Goal: Task Accomplishment & Management: Manage account settings

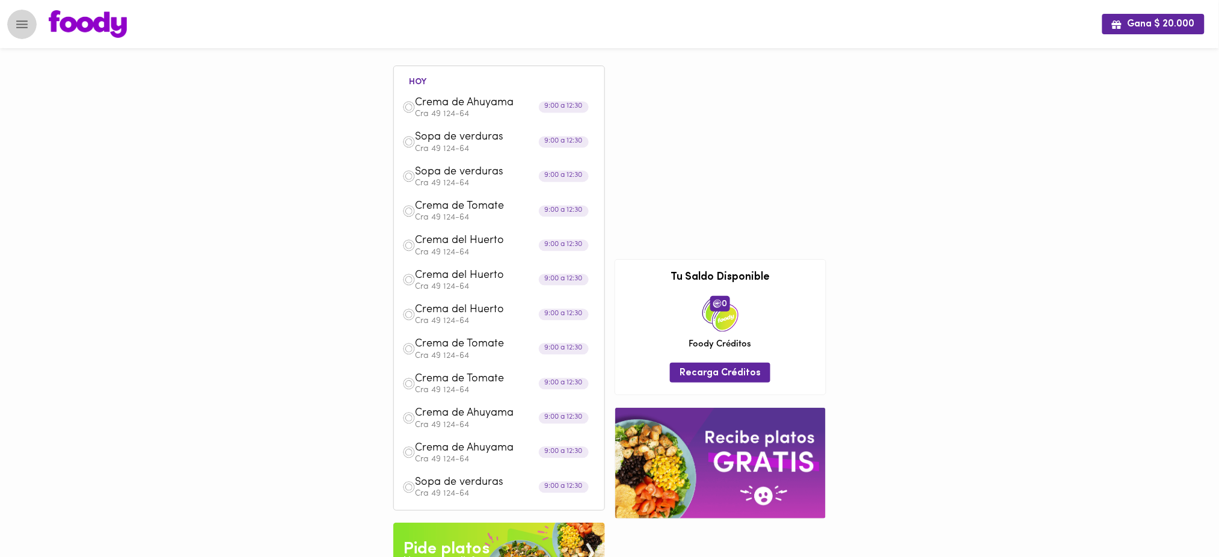
click at [20, 20] on icon "Menu" at bounding box center [21, 24] width 11 height 8
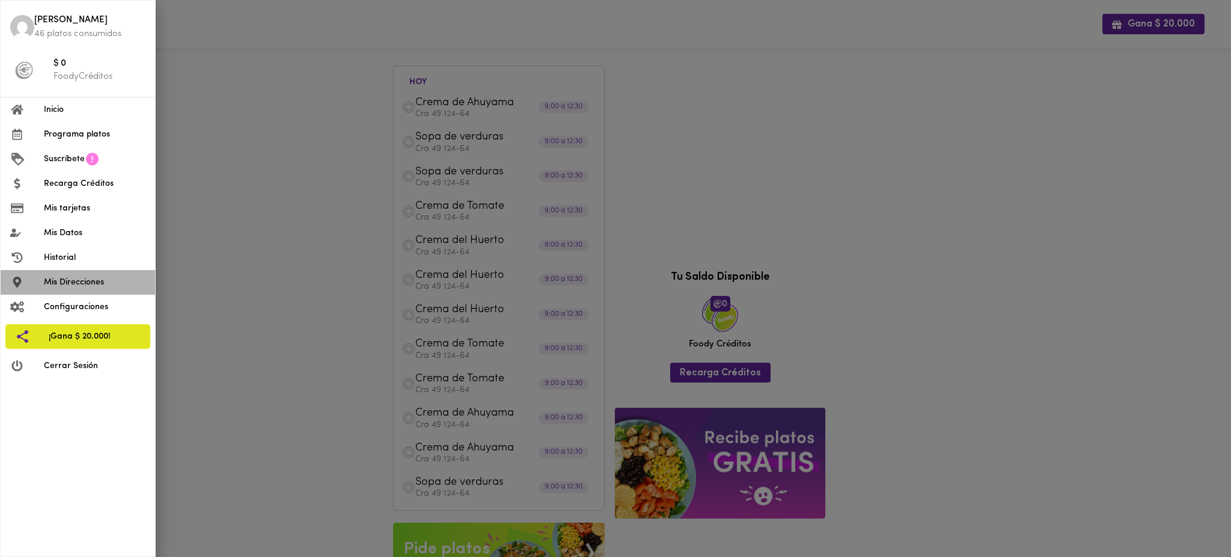
click at [92, 279] on span "Mis Direcciones" at bounding box center [95, 282] width 102 height 13
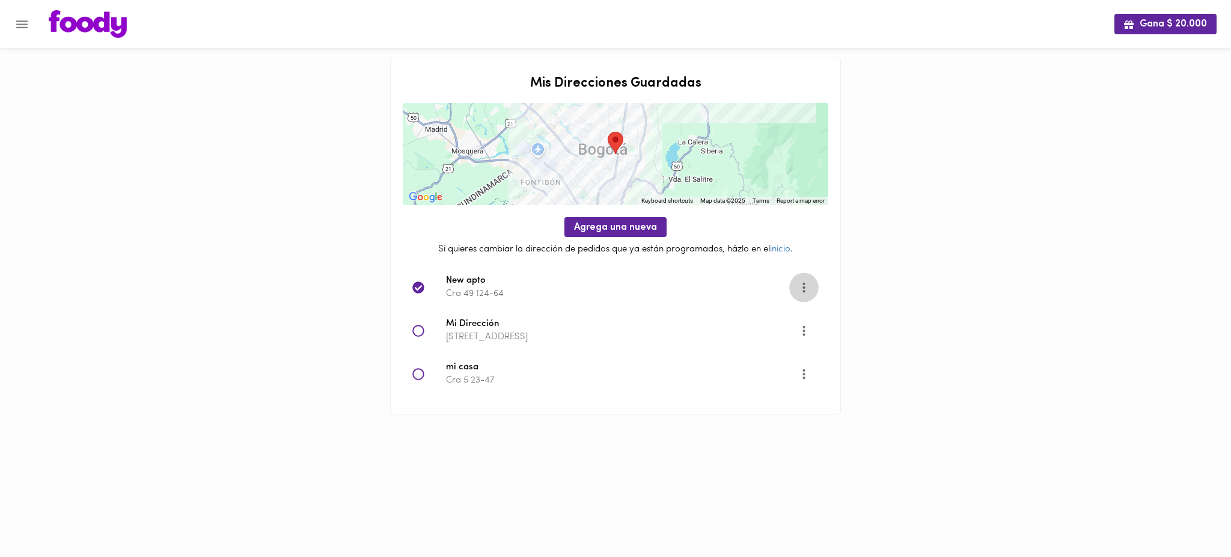
click at [802, 286] on icon "Opciones" at bounding box center [804, 287] width 15 height 15
click at [802, 286] on li "Editar" at bounding box center [811, 288] width 43 height 20
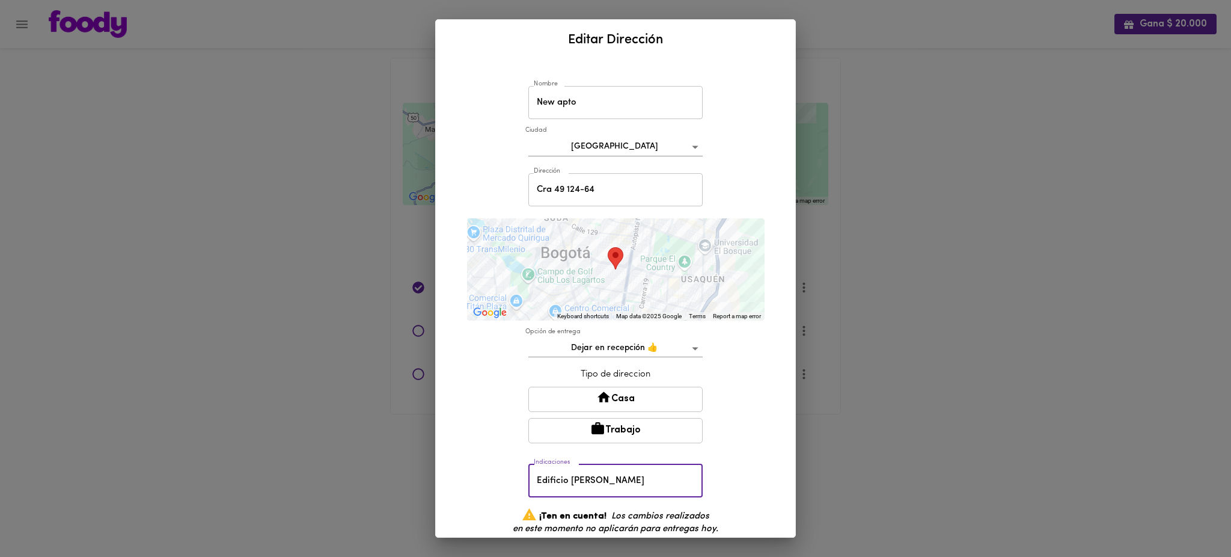
click at [612, 480] on input "Edificio [PERSON_NAME]" at bounding box center [615, 480] width 174 height 33
click at [607, 476] on input "Edificio [PERSON_NAME] apto 302" at bounding box center [615, 480] width 174 height 33
type input "Edificio [PERSON_NAME], Apto 302"
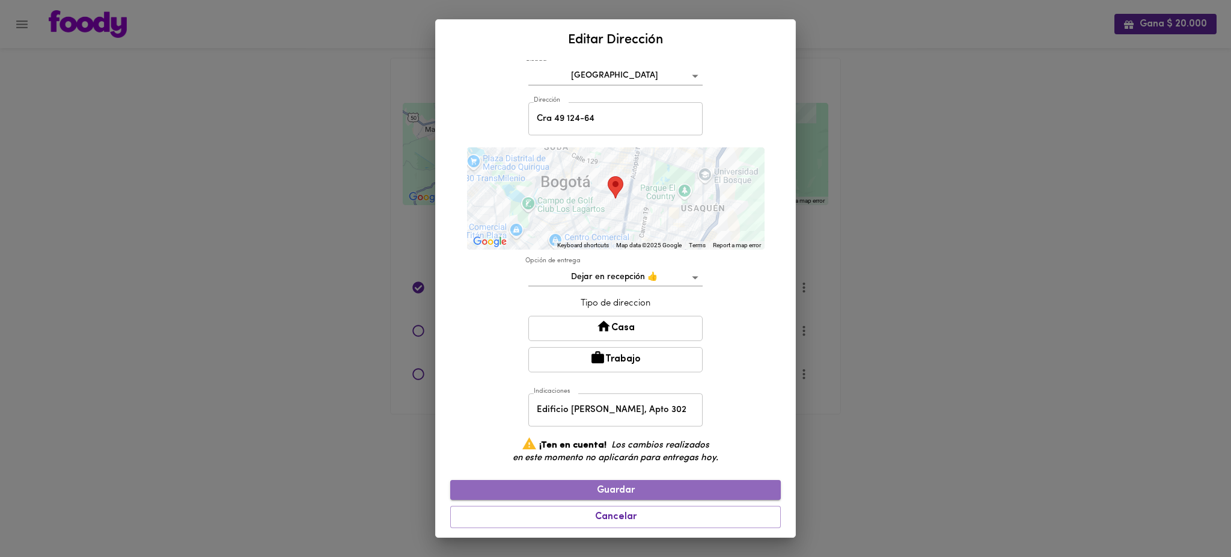
click at [649, 491] on span "Guardar" at bounding box center [615, 490] width 311 height 11
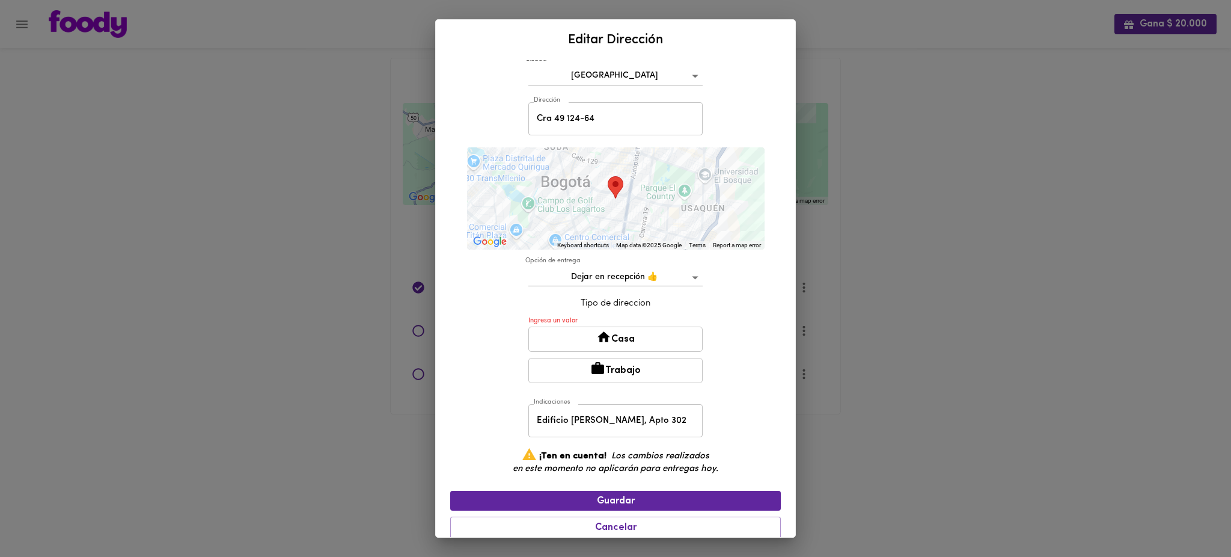
click at [638, 340] on button "Casa" at bounding box center [615, 338] width 174 height 25
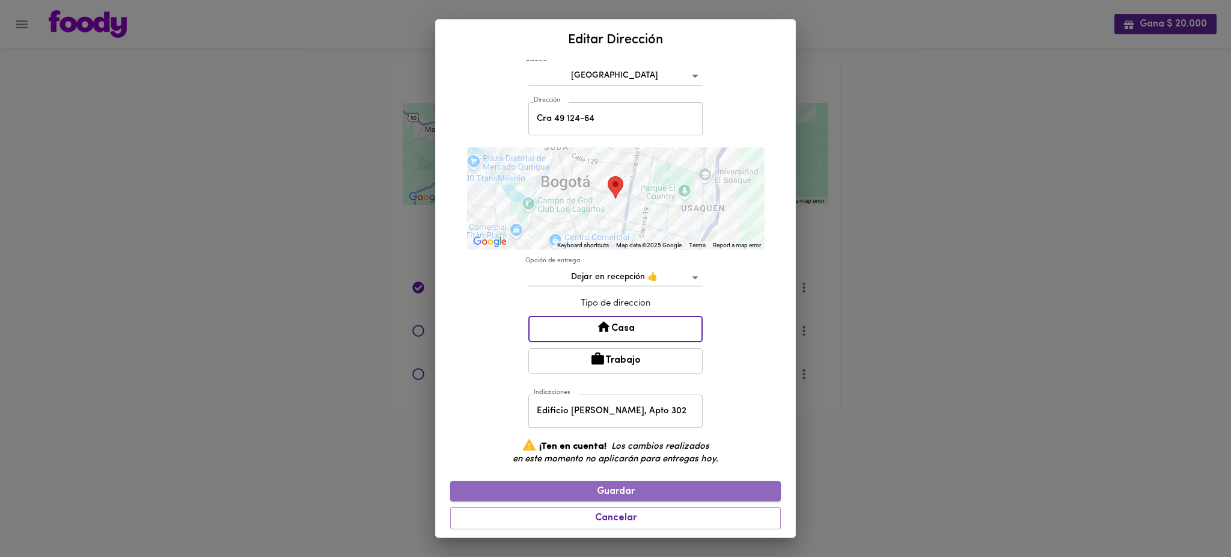
click at [640, 486] on span "Guardar" at bounding box center [615, 491] width 311 height 11
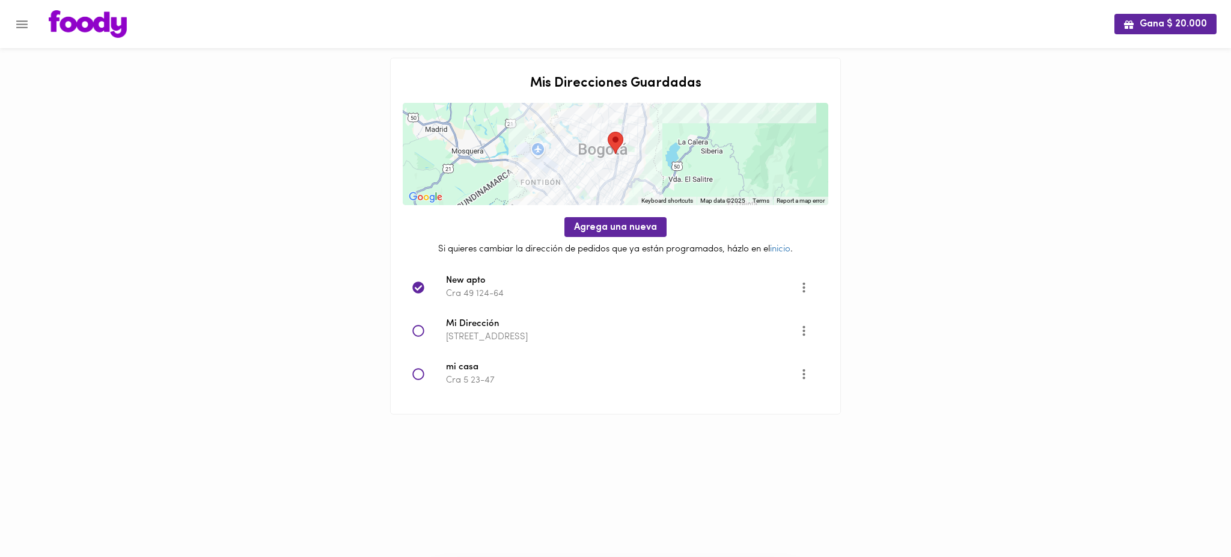
scroll to position [0, 0]
click at [21, 23] on icon "Menu" at bounding box center [21, 24] width 15 height 15
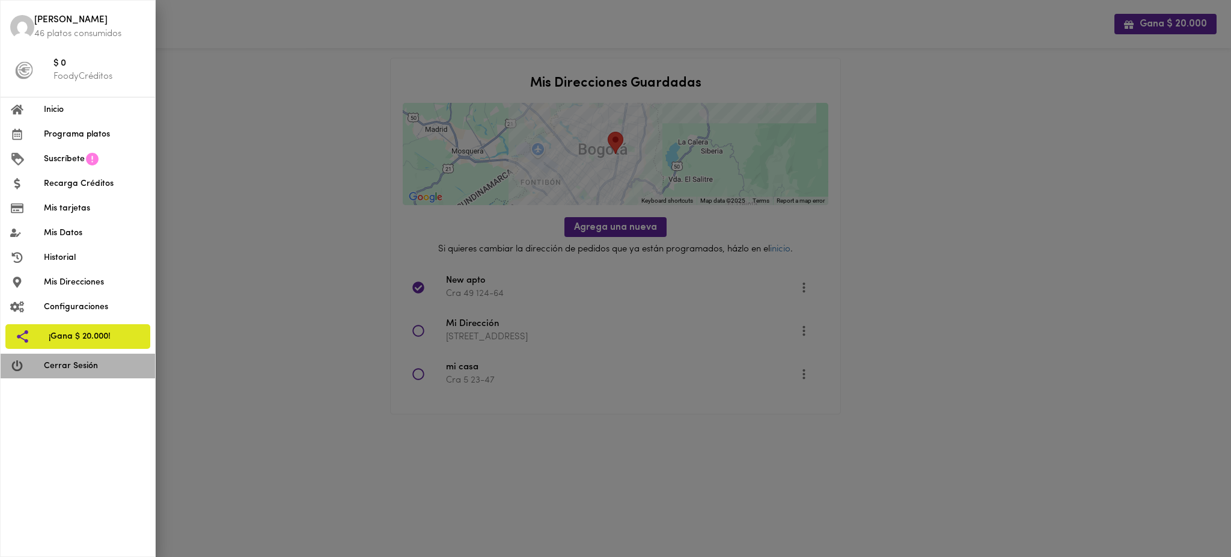
click at [108, 373] on li "Cerrar Sesión" at bounding box center [78, 365] width 155 height 25
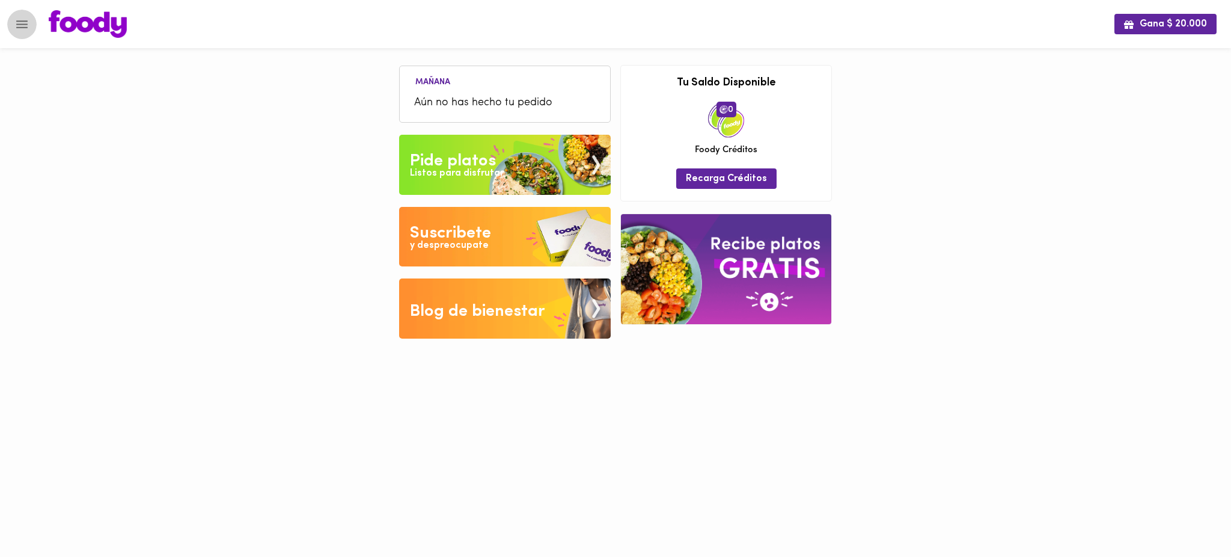
click at [26, 28] on icon "Menu" at bounding box center [21, 24] width 15 height 15
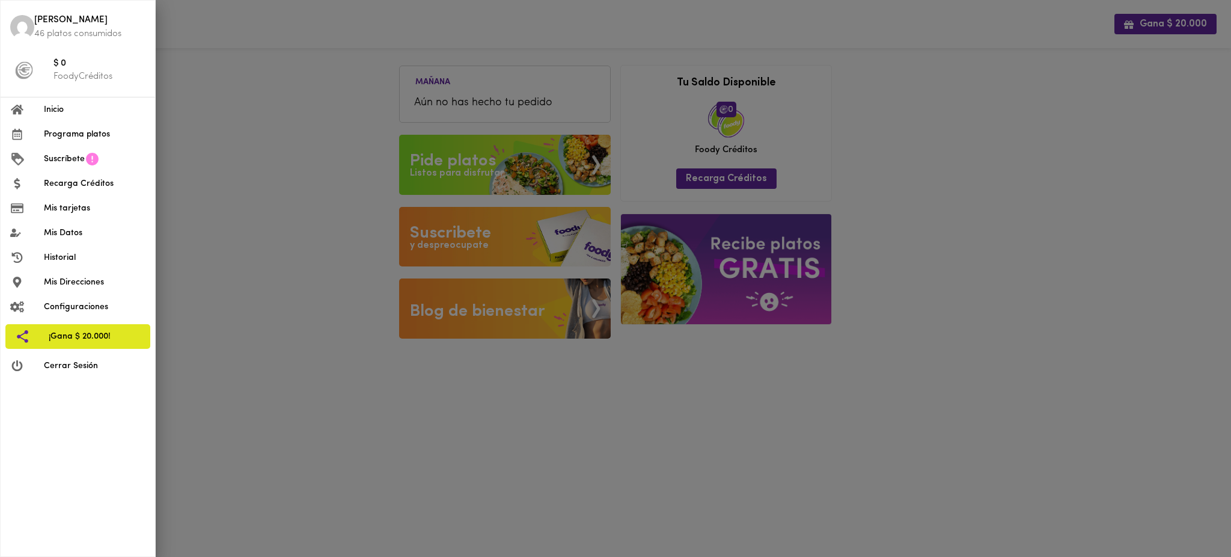
click at [237, 141] on div at bounding box center [615, 278] width 1231 height 557
